Goal: Task Accomplishment & Management: Manage account settings

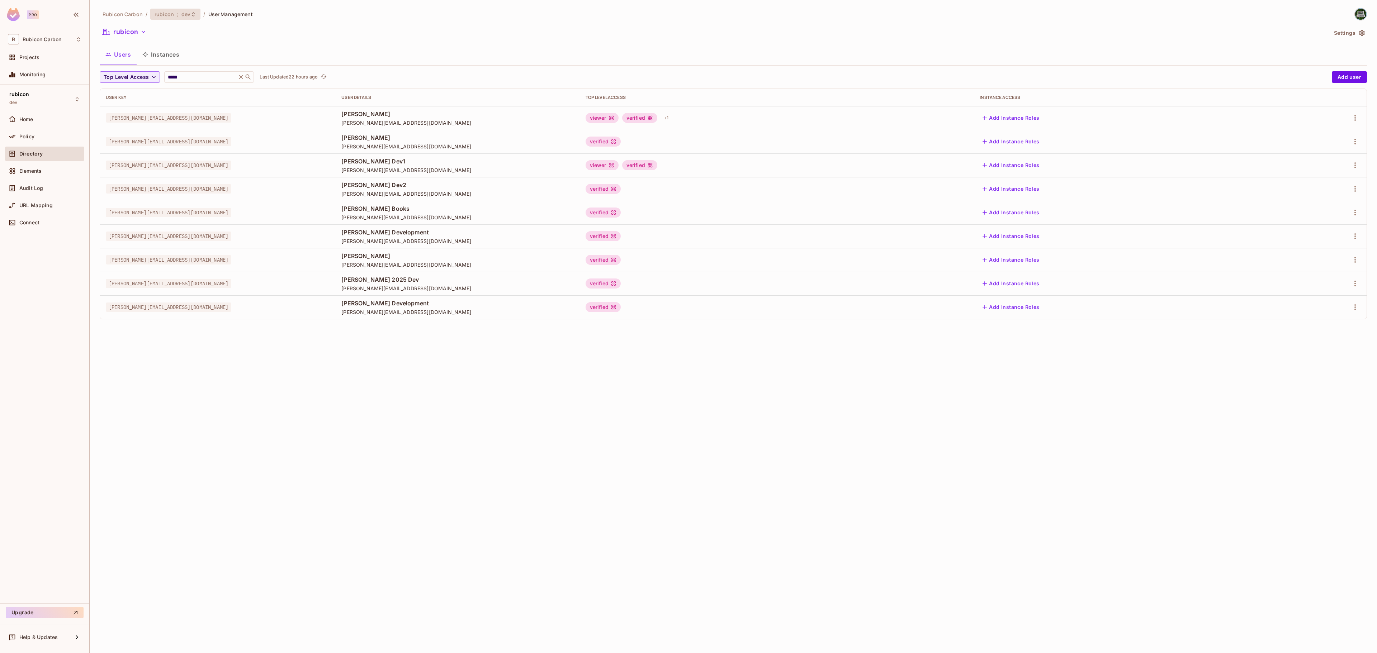
click at [181, 14] on span "dev" at bounding box center [185, 14] width 9 height 7
click at [276, 83] on div "staging" at bounding box center [307, 81] width 93 height 9
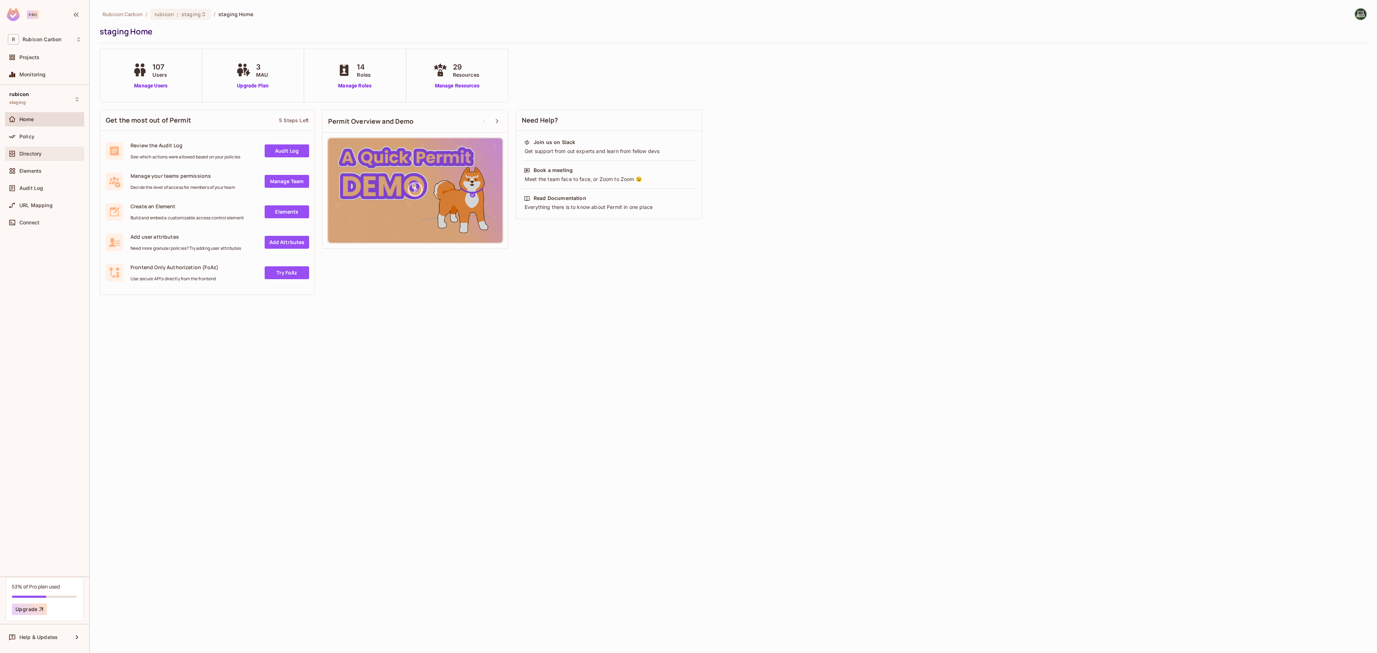
click at [29, 150] on div "Directory" at bounding box center [44, 153] width 73 height 9
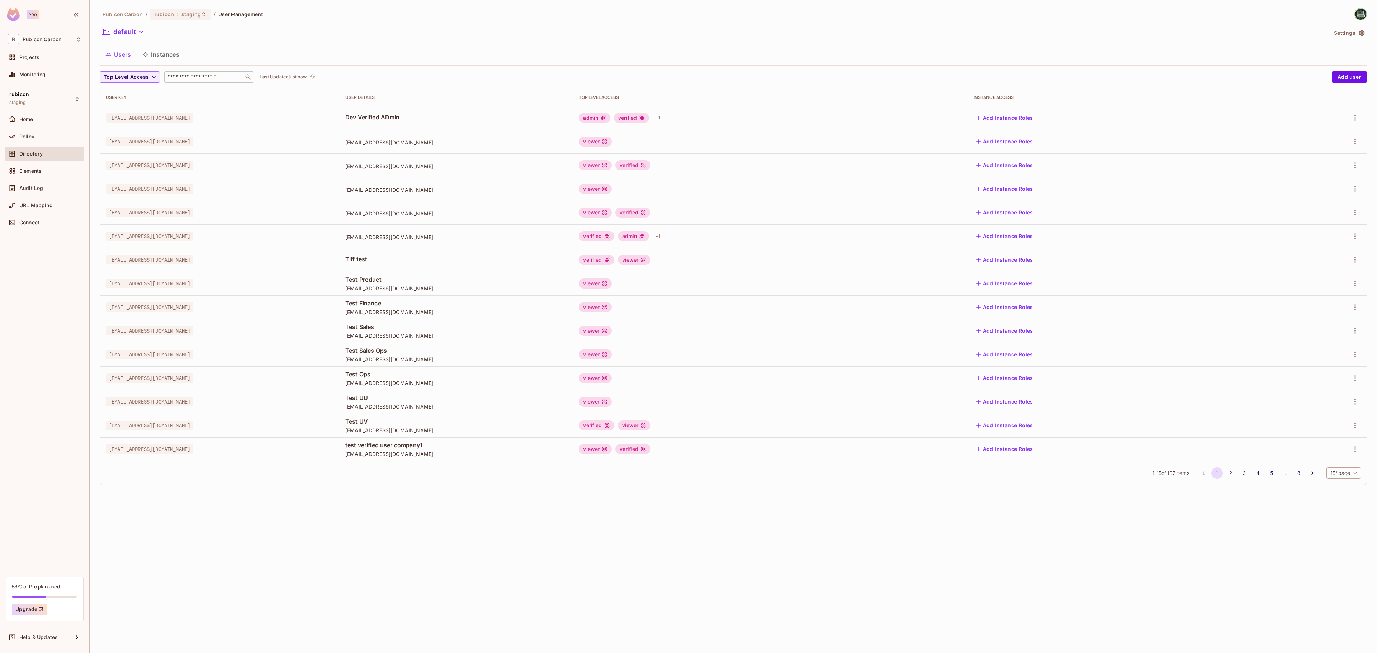
click at [194, 81] on input "text" at bounding box center [203, 76] width 75 height 7
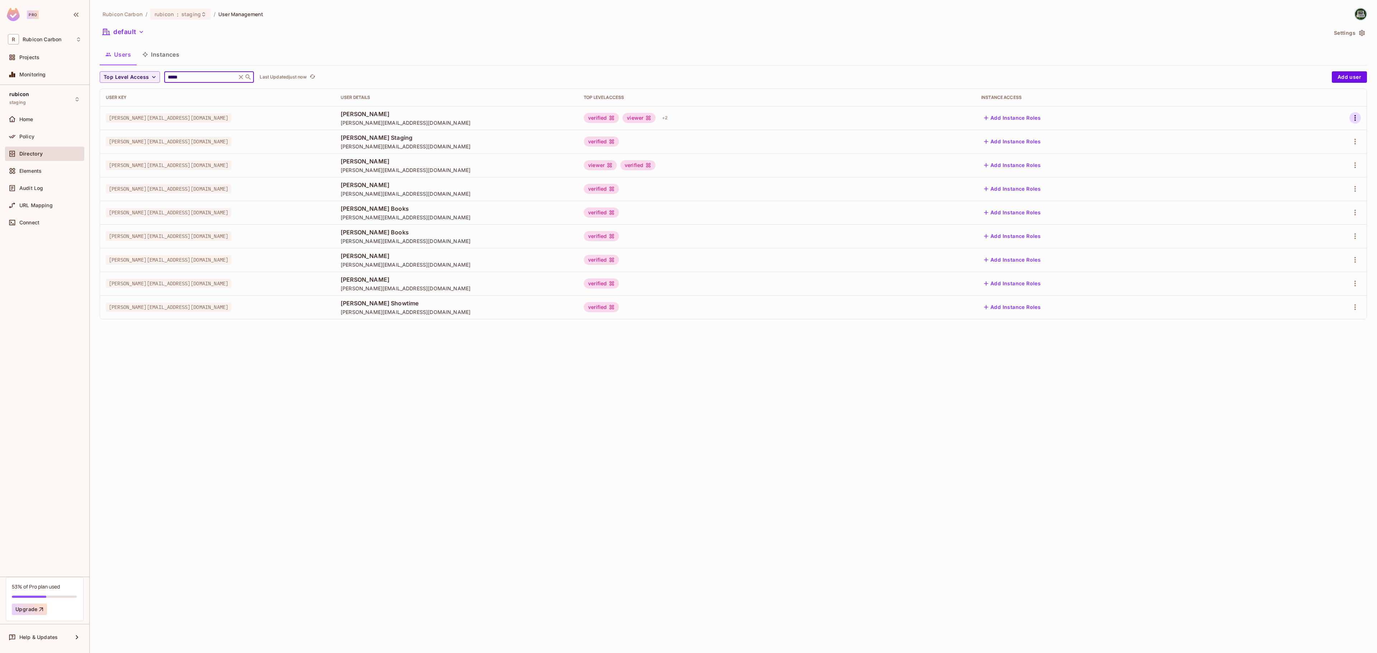
type input "*****"
click at [1352, 119] on icon "button" at bounding box center [1354, 118] width 9 height 9
click at [1316, 134] on div "Edit" at bounding box center [1317, 135] width 10 height 7
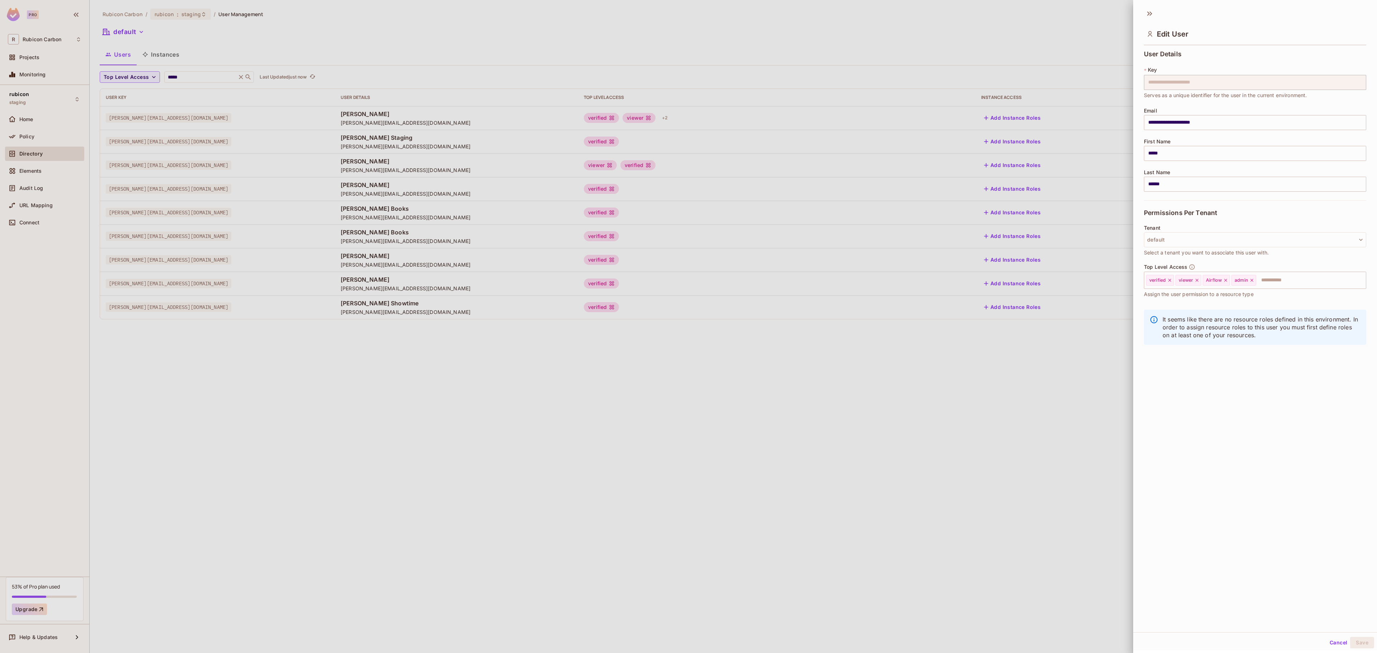
click at [936, 384] on div at bounding box center [688, 326] width 1377 height 653
